Goal: Find specific fact: Find contact information

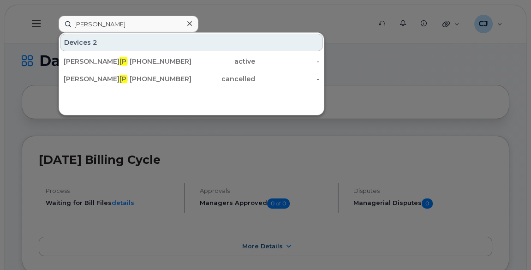
click at [191, 24] on icon at bounding box center [189, 23] width 5 height 7
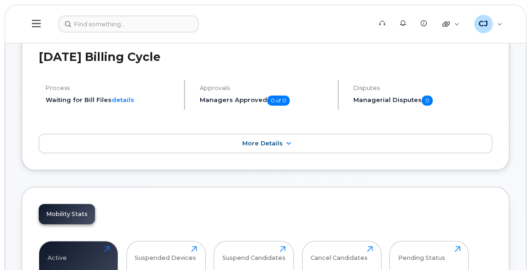
scroll to position [251, 0]
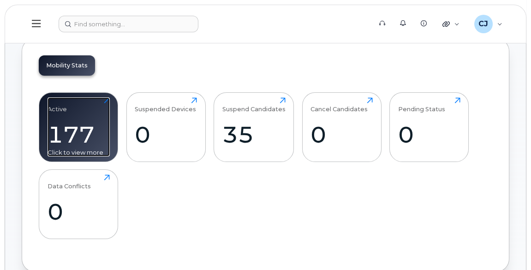
click at [84, 135] on div "177" at bounding box center [79, 134] width 62 height 27
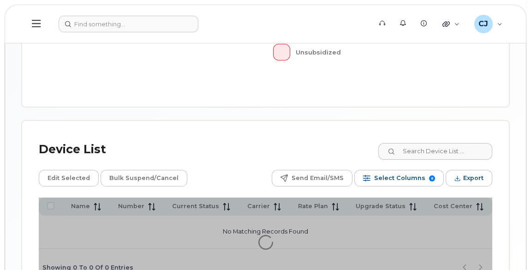
scroll to position [419, 0]
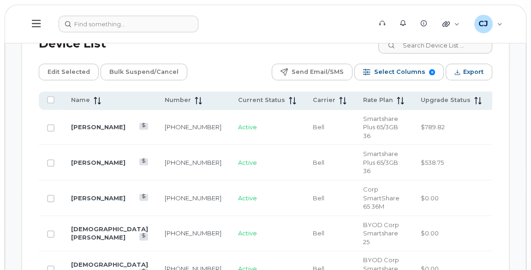
scroll to position [629, 0]
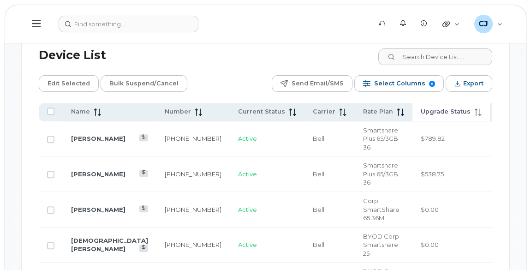
click at [421, 107] on span "Upgrade Status" at bounding box center [446, 111] width 50 height 8
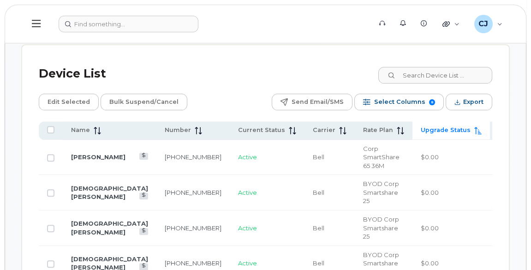
scroll to position [587, 0]
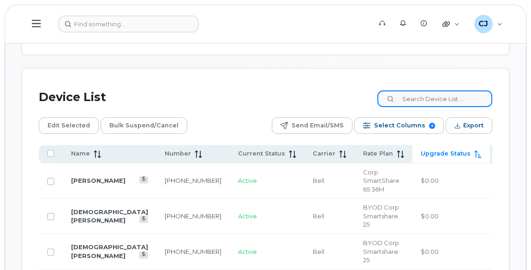
click at [453, 90] on input at bounding box center [434, 98] width 115 height 17
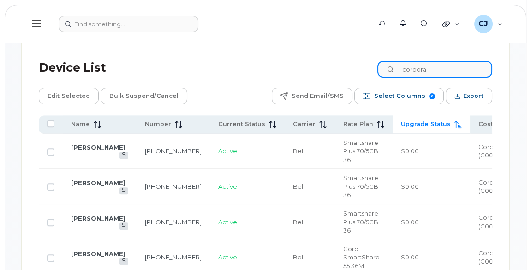
scroll to position [629, 0]
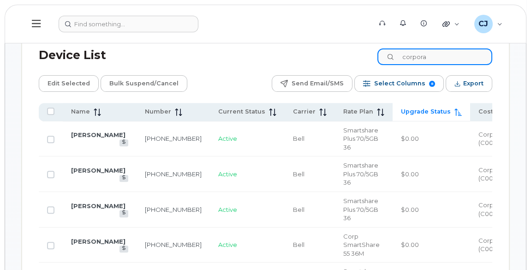
type input "corpora"
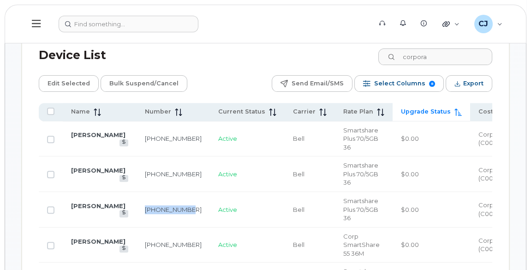
drag, startPoint x: 149, startPoint y: 197, endPoint x: 131, endPoint y: 185, distance: 22.3
click at [137, 192] on td "514-206-9115" at bounding box center [173, 210] width 73 height 36
copy link "514-206-9115"
